Goal: Information Seeking & Learning: Understand process/instructions

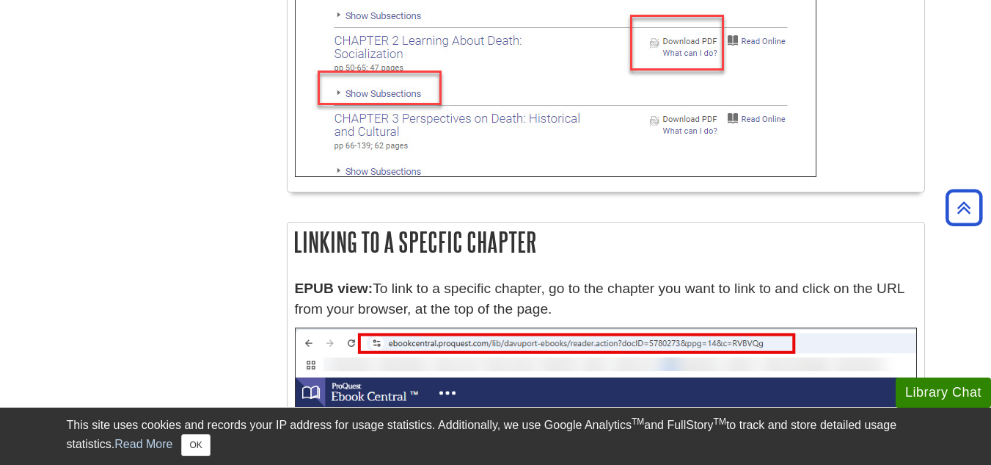
scroll to position [5651, 0]
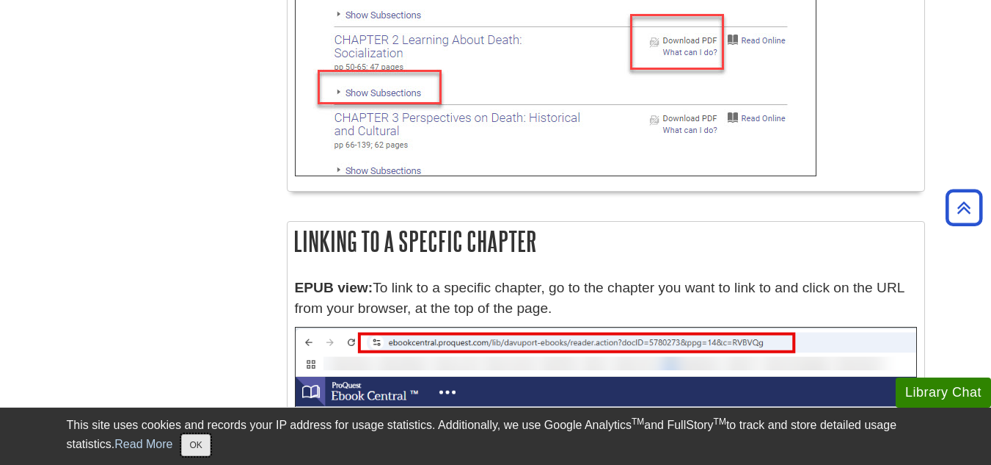
click at [203, 448] on button "OK" at bounding box center [195, 445] width 29 height 22
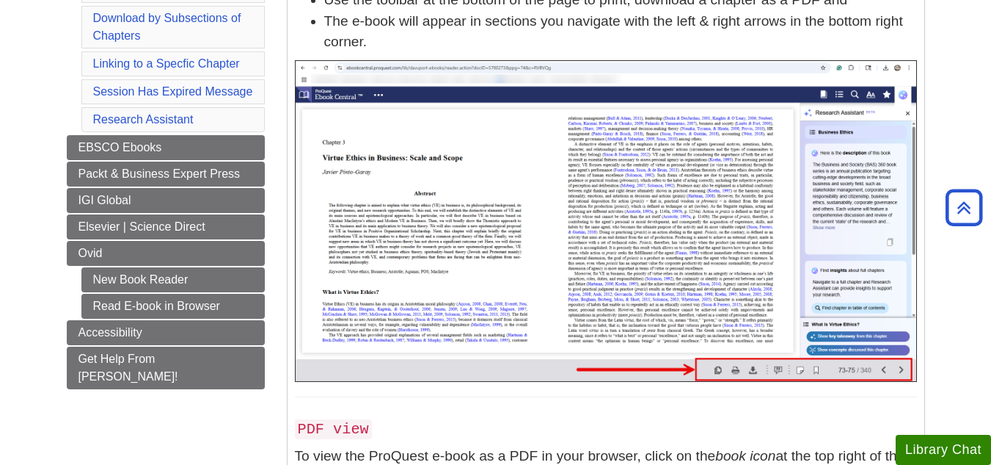
scroll to position [93, 0]
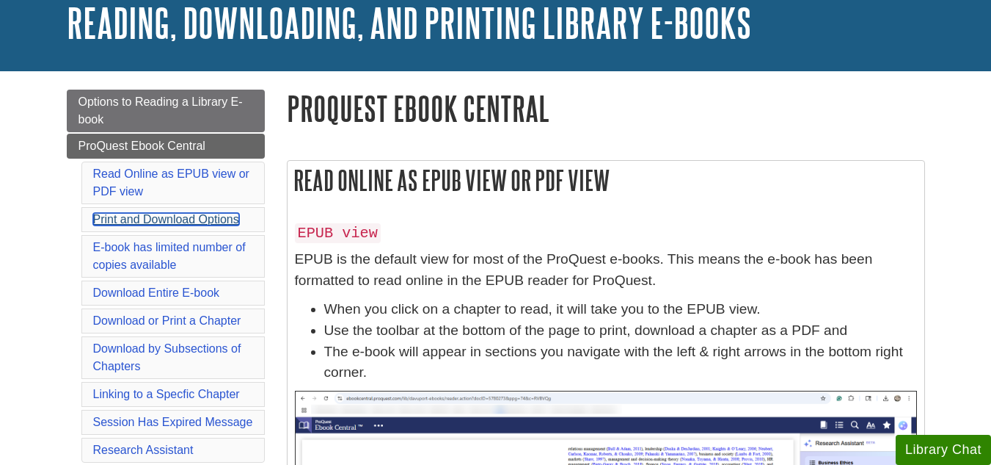
click at [221, 223] on link "Print and Download Options" at bounding box center [166, 219] width 146 height 12
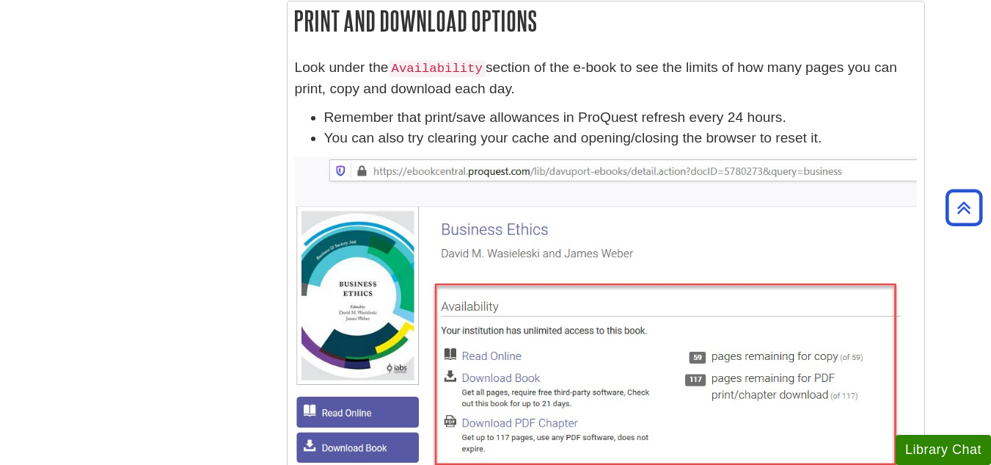
scroll to position [1828, 0]
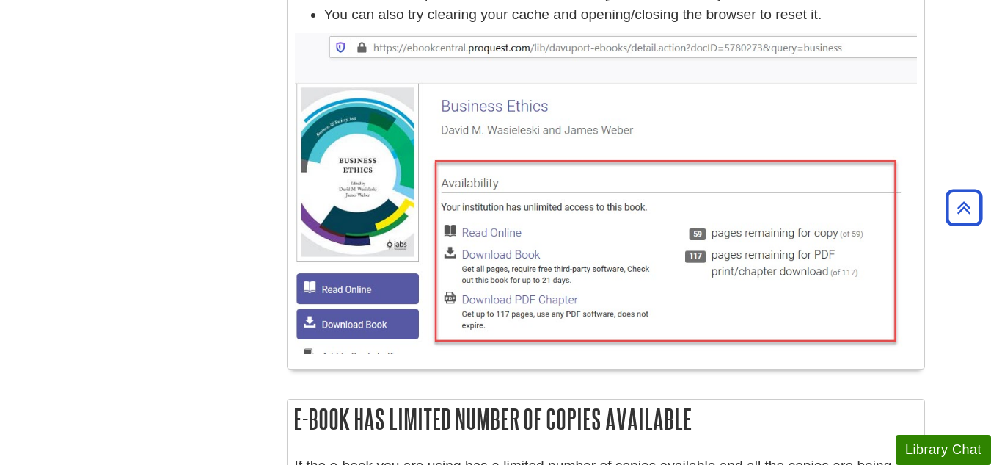
click at [368, 323] on img at bounding box center [606, 193] width 622 height 321
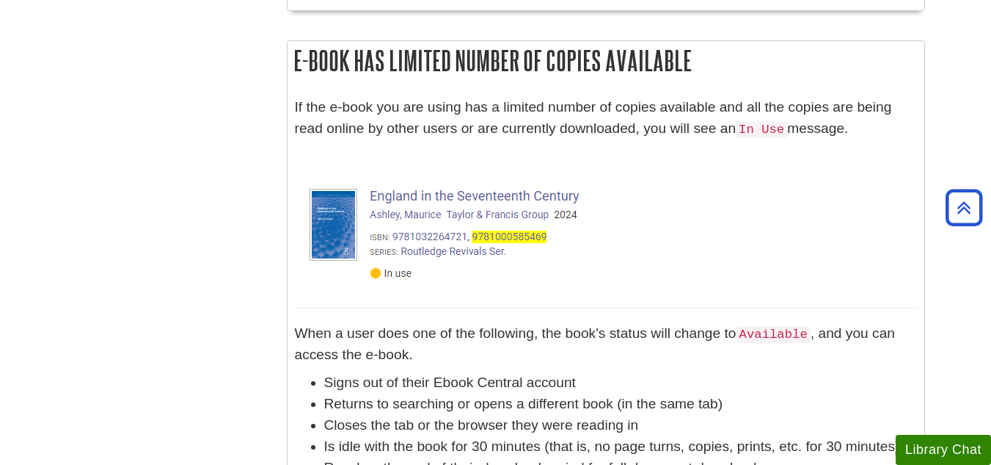
scroll to position [2187, 0]
click at [705, 243] on p at bounding box center [606, 219] width 622 height 146
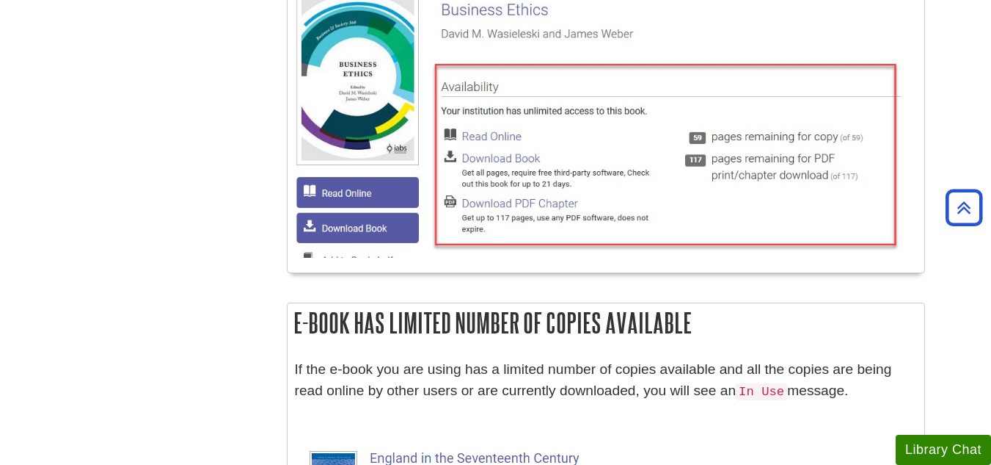
scroll to position [1706, 0]
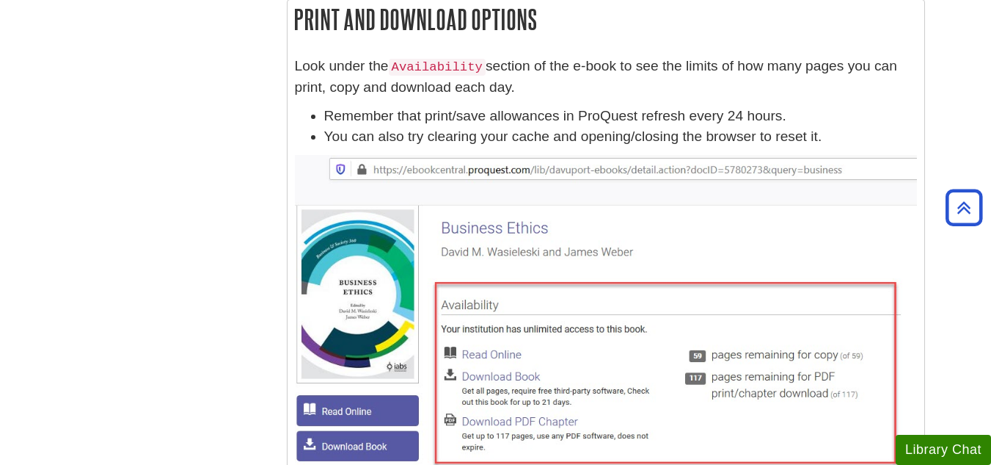
click at [436, 72] on code "Availability" at bounding box center [437, 67] width 97 height 17
click at [470, 162] on img at bounding box center [606, 315] width 622 height 321
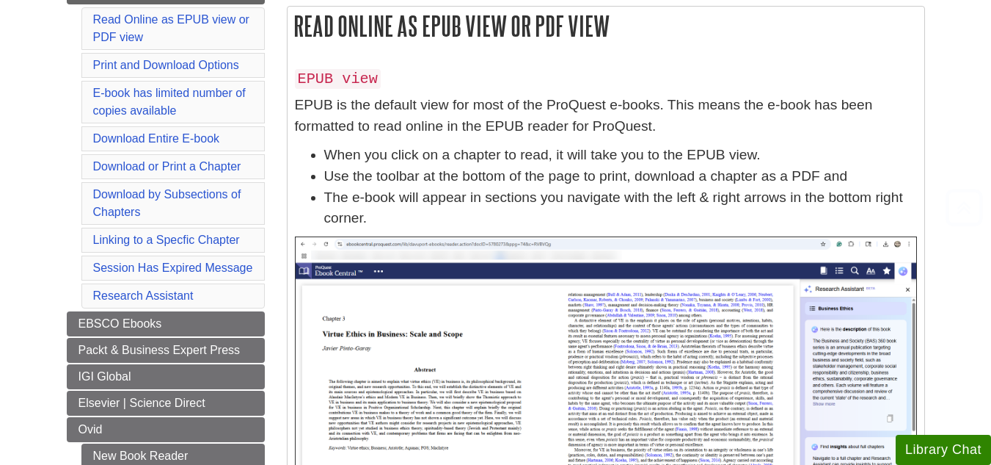
scroll to position [248, 0]
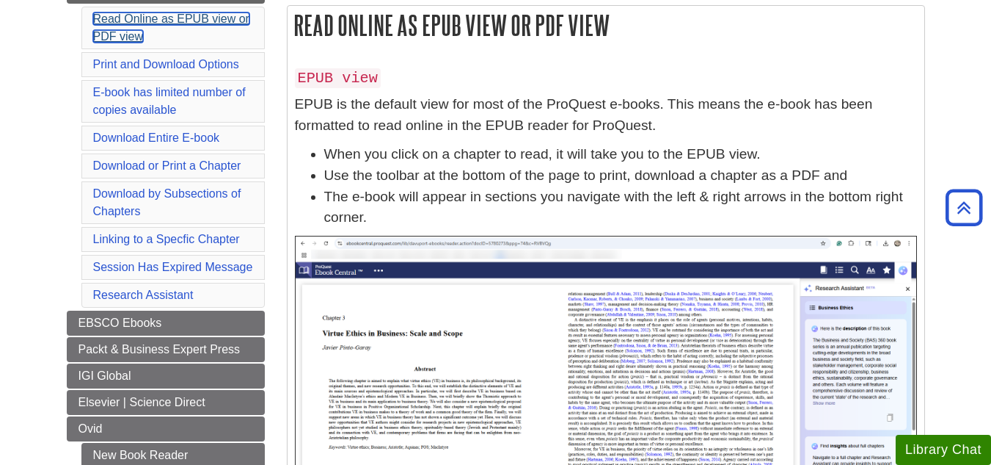
click at [194, 22] on link "Read Online as EPUB view or PDF view" at bounding box center [171, 27] width 156 height 30
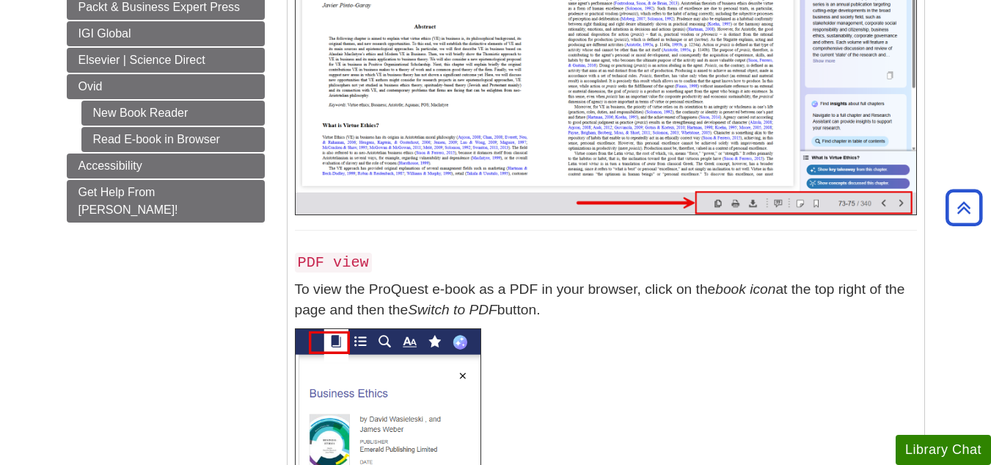
scroll to position [591, 0]
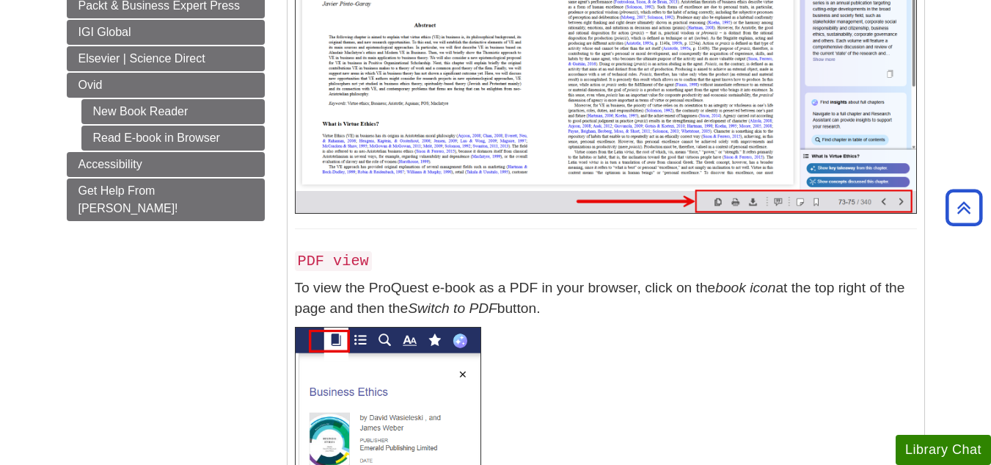
drag, startPoint x: 873, startPoint y: 2, endPoint x: 624, endPoint y: 367, distance: 441.9
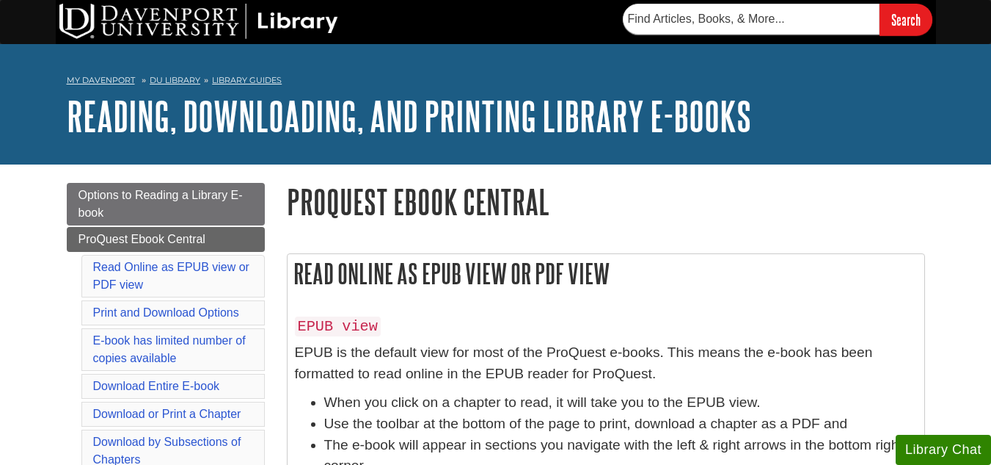
scroll to position [62, 0]
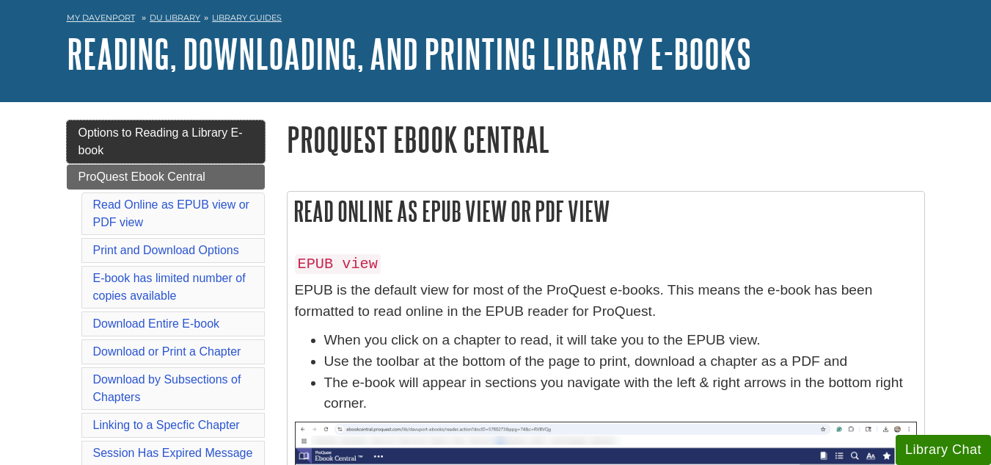
click at [113, 134] on span "Options to Reading a Library E-book" at bounding box center [161, 141] width 164 height 30
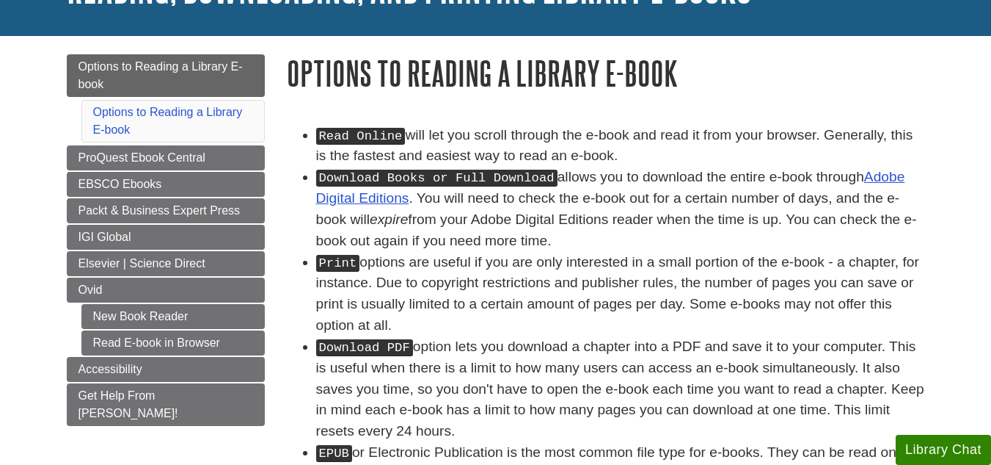
scroll to position [139, 0]
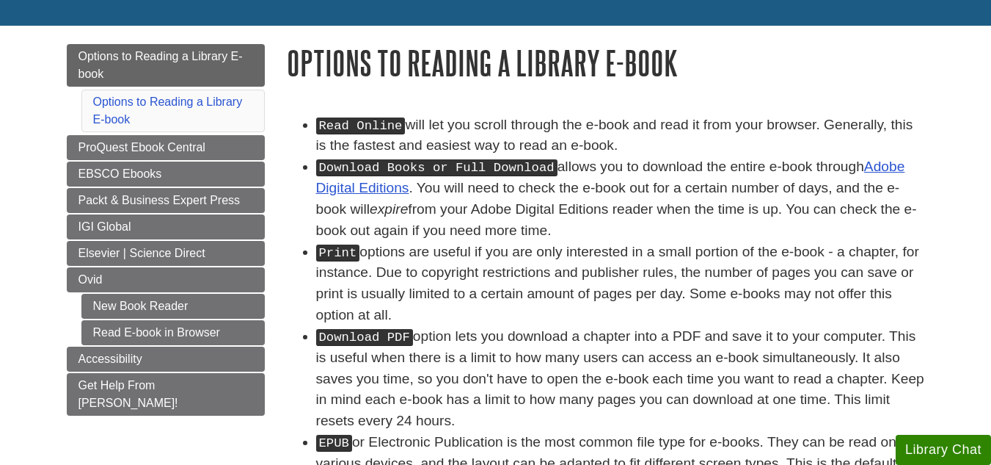
click at [398, 117] on li "Read Online will let you scroll through the e-book and read it from your browse…" at bounding box center [620, 135] width 609 height 43
click at [368, 141] on li "Read Online will let you scroll through the e-book and read it from your browse…" at bounding box center [620, 135] width 609 height 43
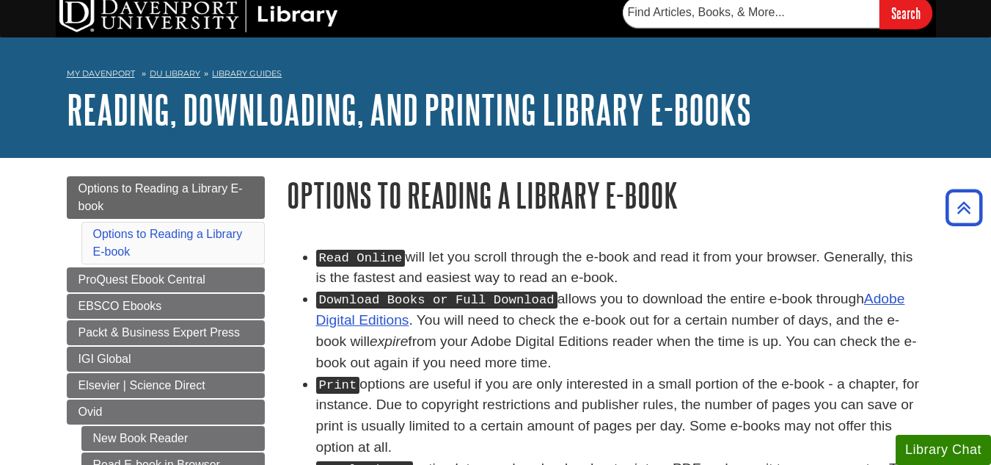
scroll to position [0, 0]
